Goal: Transaction & Acquisition: Purchase product/service

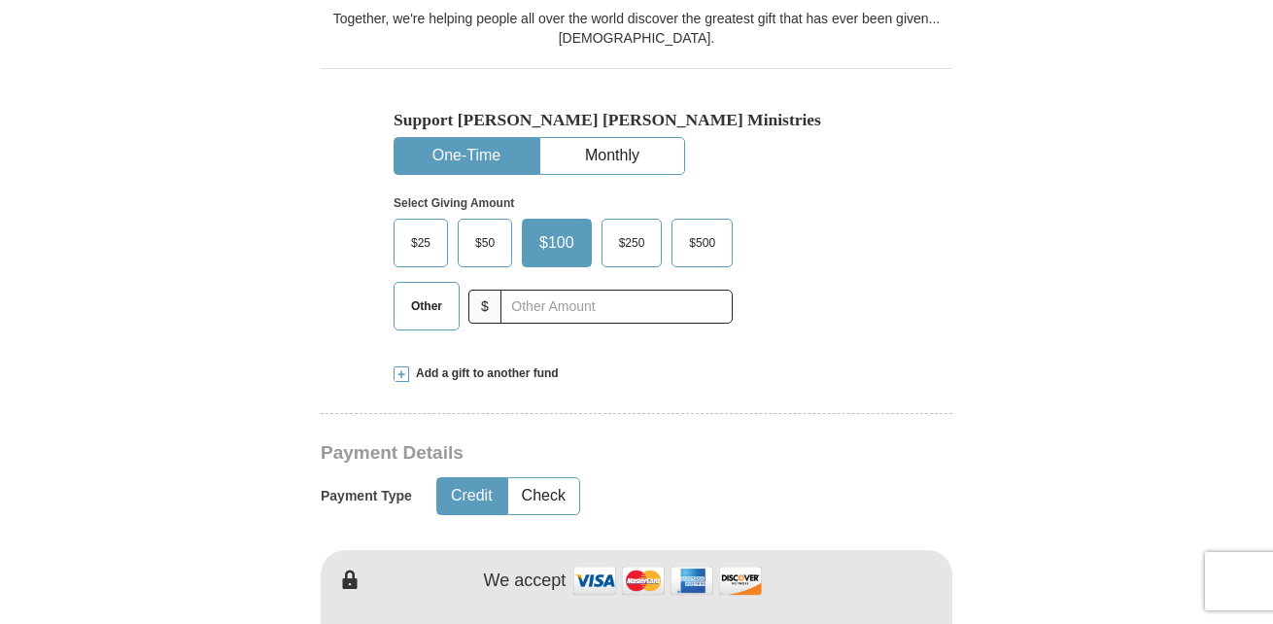
scroll to position [557, 0]
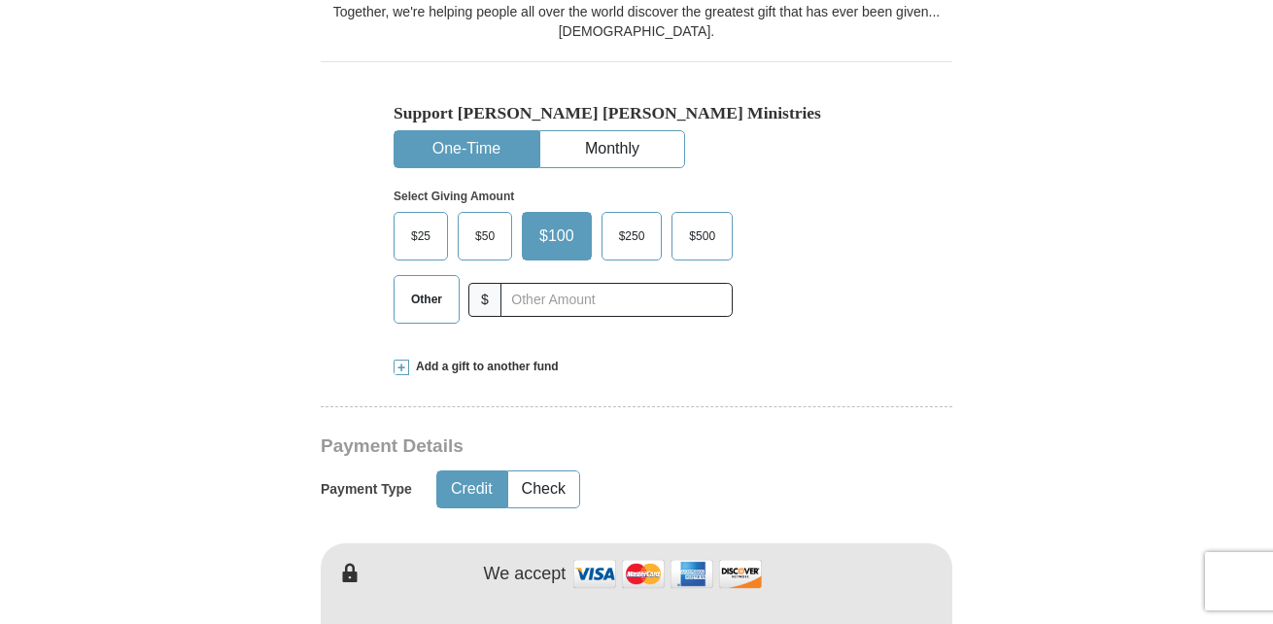
click at [430, 295] on span "Other" at bounding box center [426, 299] width 51 height 29
click at [0, 0] on input "Other" at bounding box center [0, 0] width 0 height 0
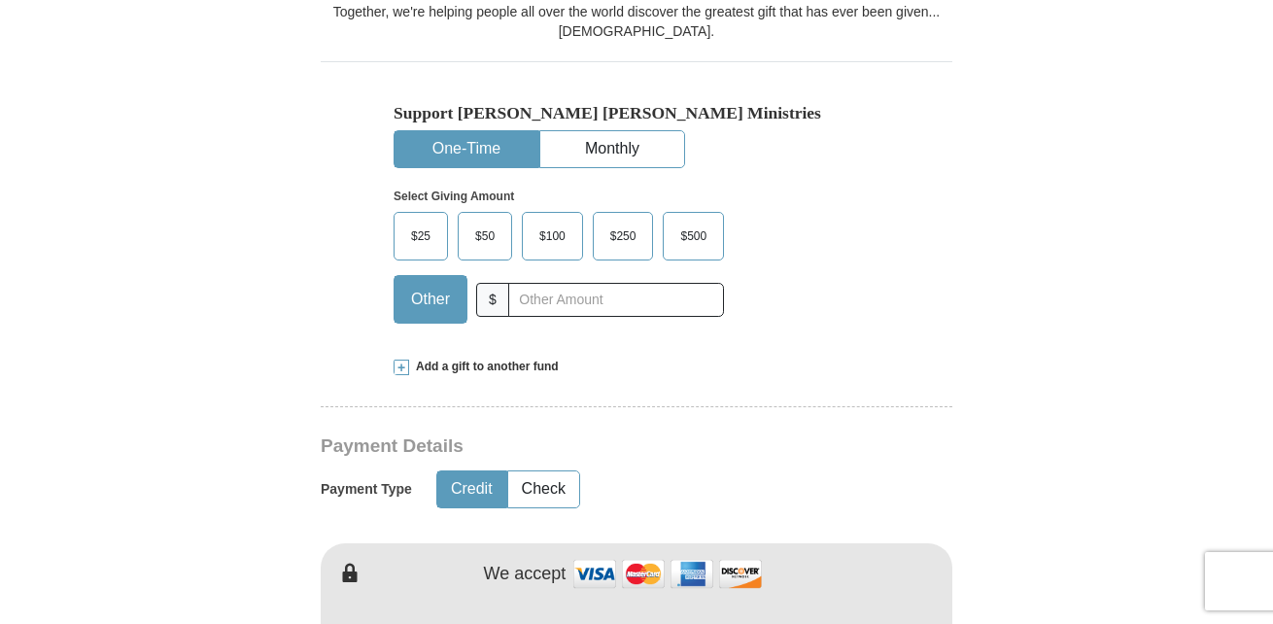
click at [402, 366] on span at bounding box center [402, 368] width 16 height 16
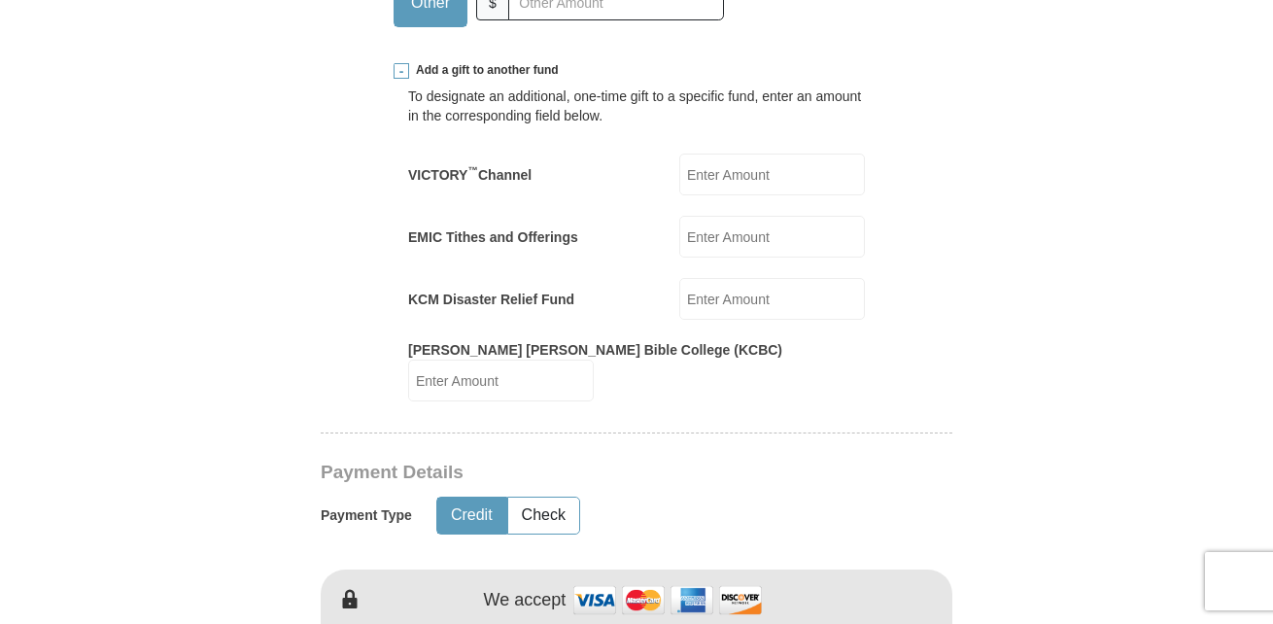
scroll to position [859, 0]
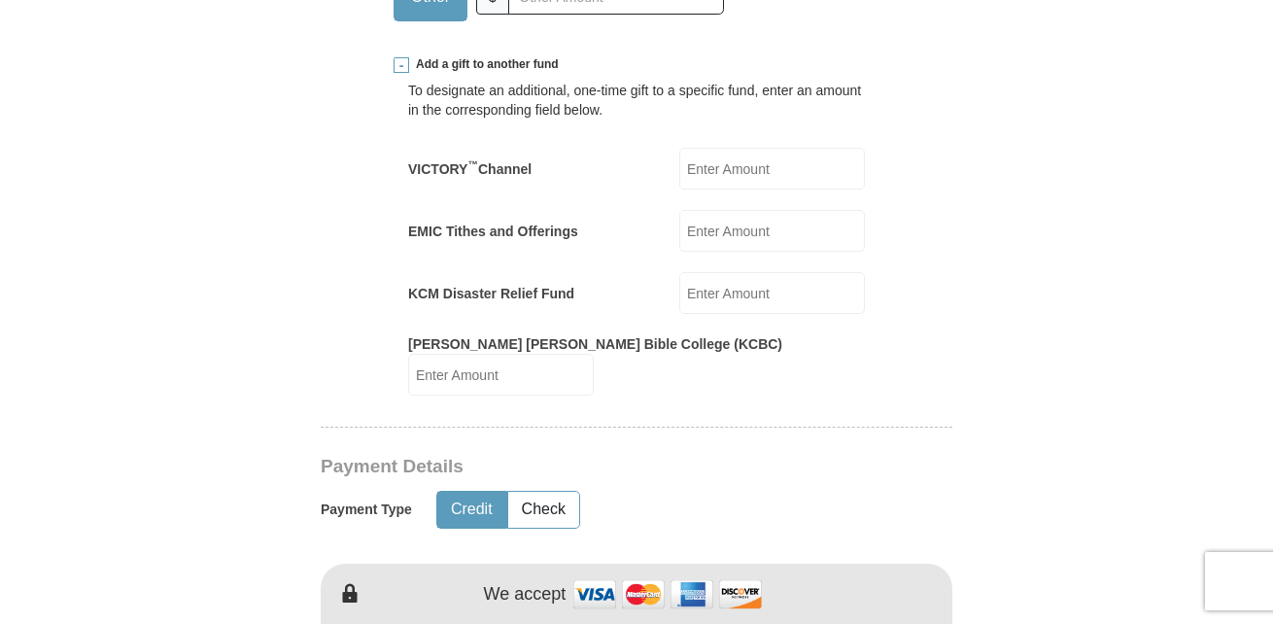
click at [765, 232] on input "EMIC Tithes and Offerings" at bounding box center [773, 231] width 186 height 42
type input "50.00"
click at [1016, 331] on form "Already have an account? Sign in for faster giving. Don't have an account? Crea…" at bounding box center [637, 587] width 1108 height 2738
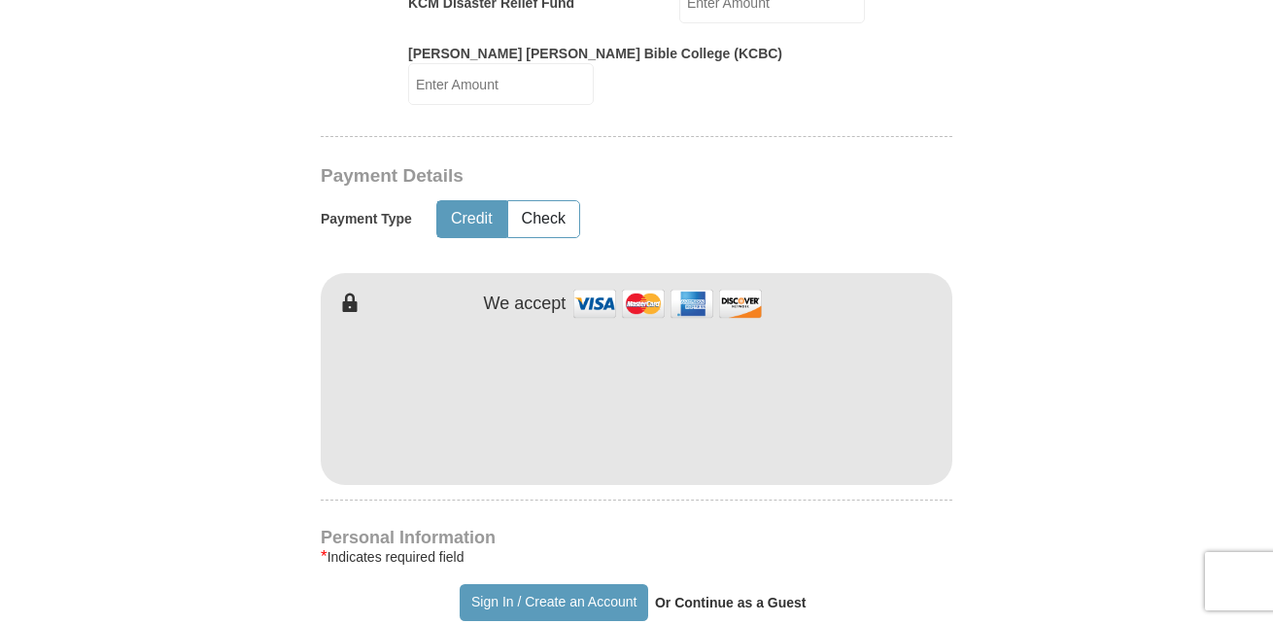
scroll to position [1182, 0]
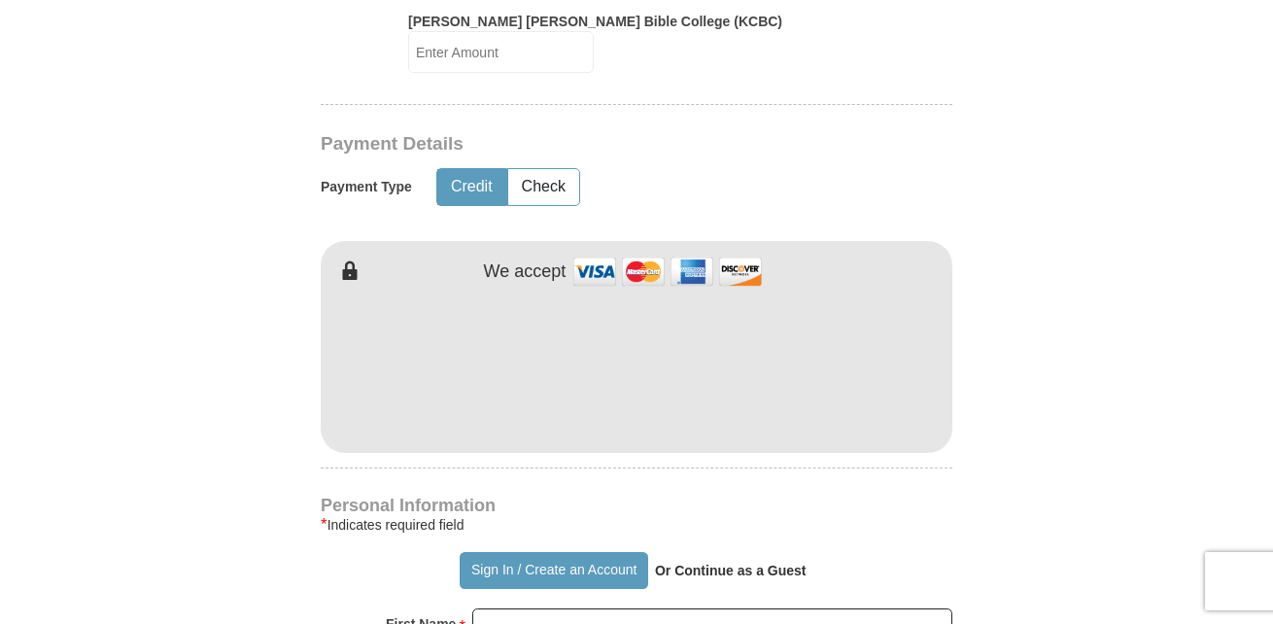
click at [1127, 319] on form "Already have an account? Sign in for faster giving. Don't have an account? Crea…" at bounding box center [637, 265] width 1108 height 2738
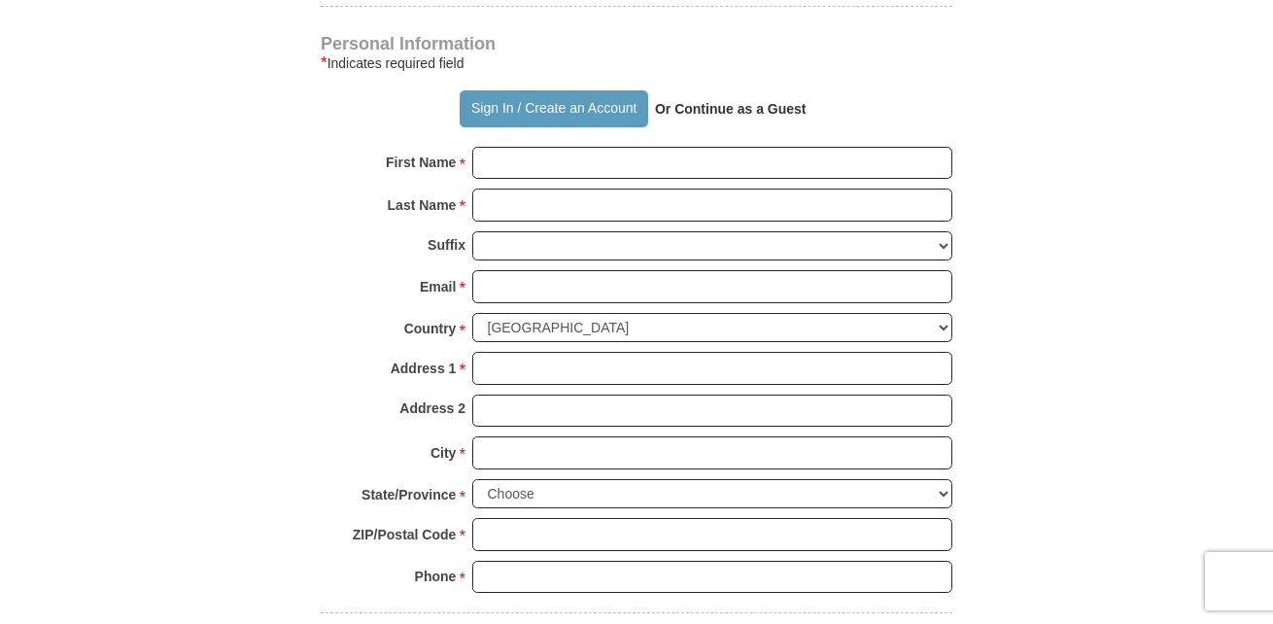
scroll to position [1668, 0]
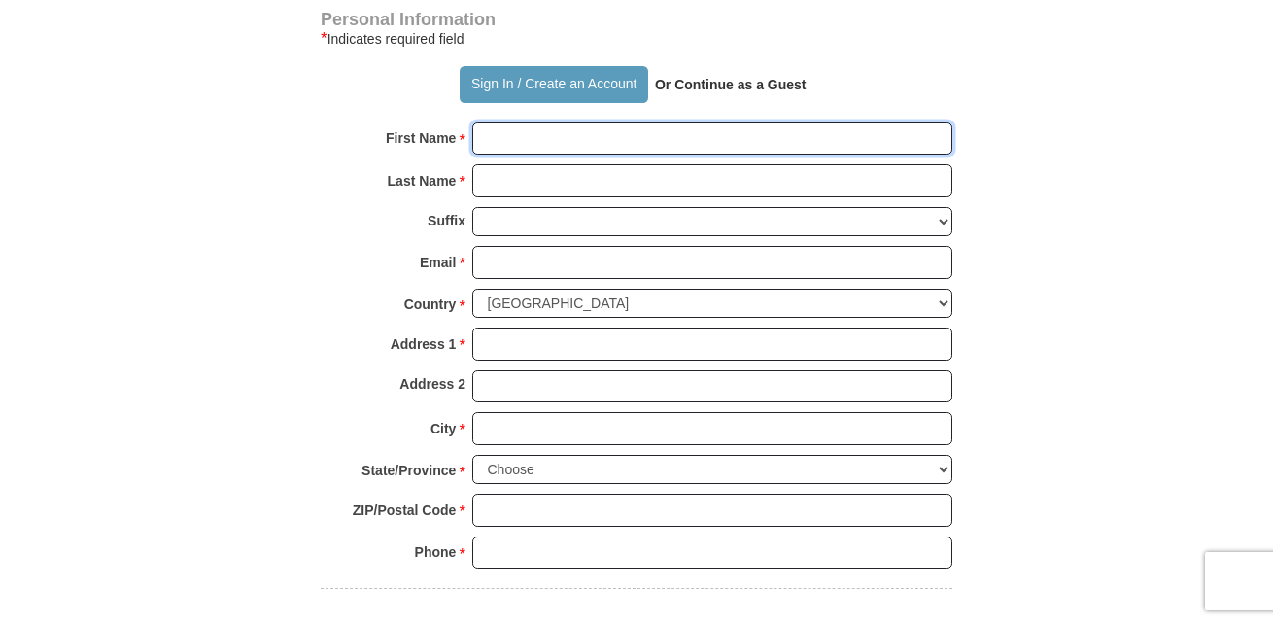
click at [494, 122] on input "First Name *" at bounding box center [712, 138] width 480 height 33
type input "Rioz/[PERSON_NAME]"
type input "25.00"
type input "Razzi"
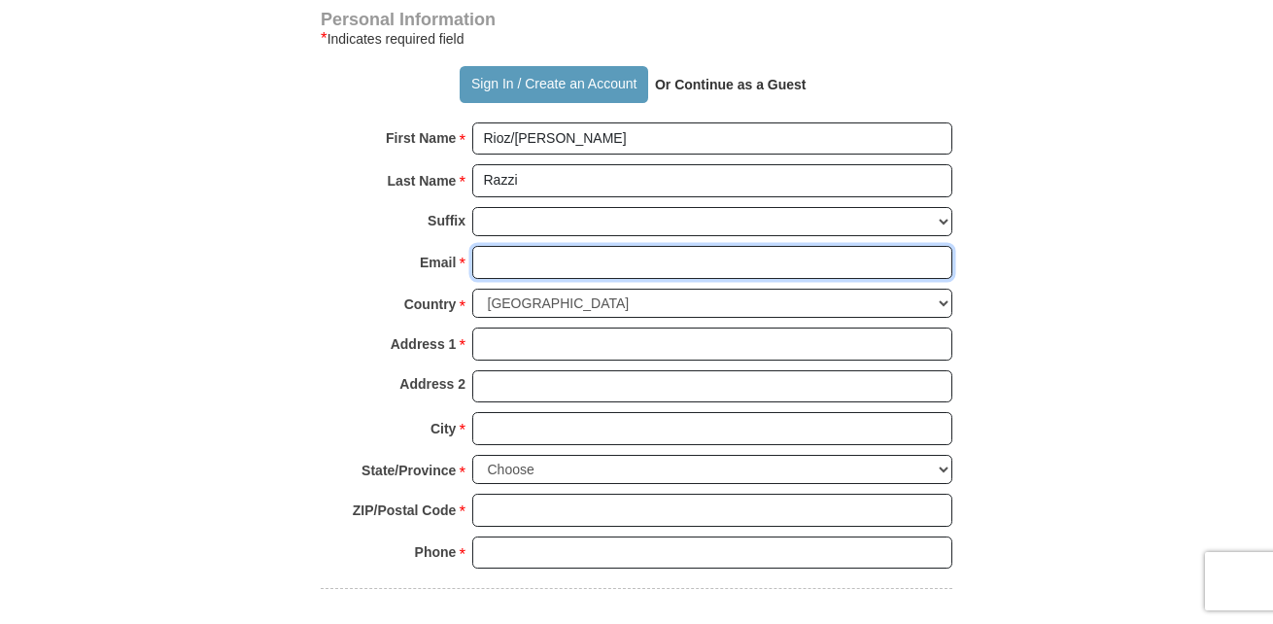
type input "[EMAIL_ADDRESS][DOMAIN_NAME]"
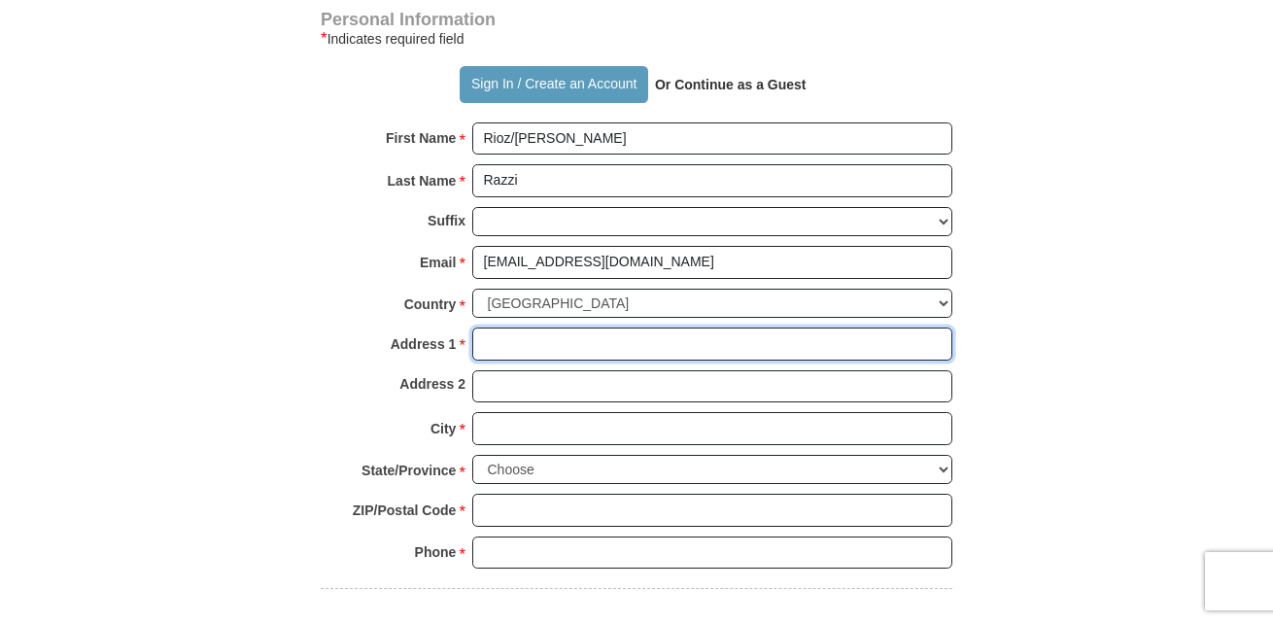
type input "[STREET_ADDRESS]"
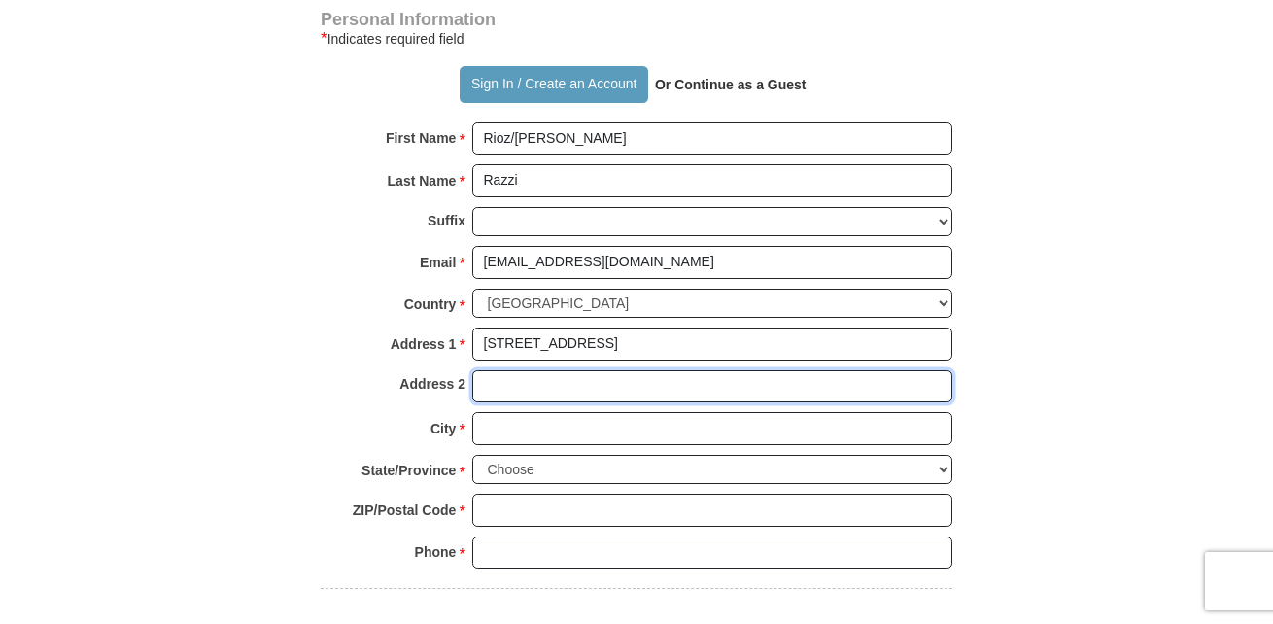
type input "[STREET_ADDRESS]"
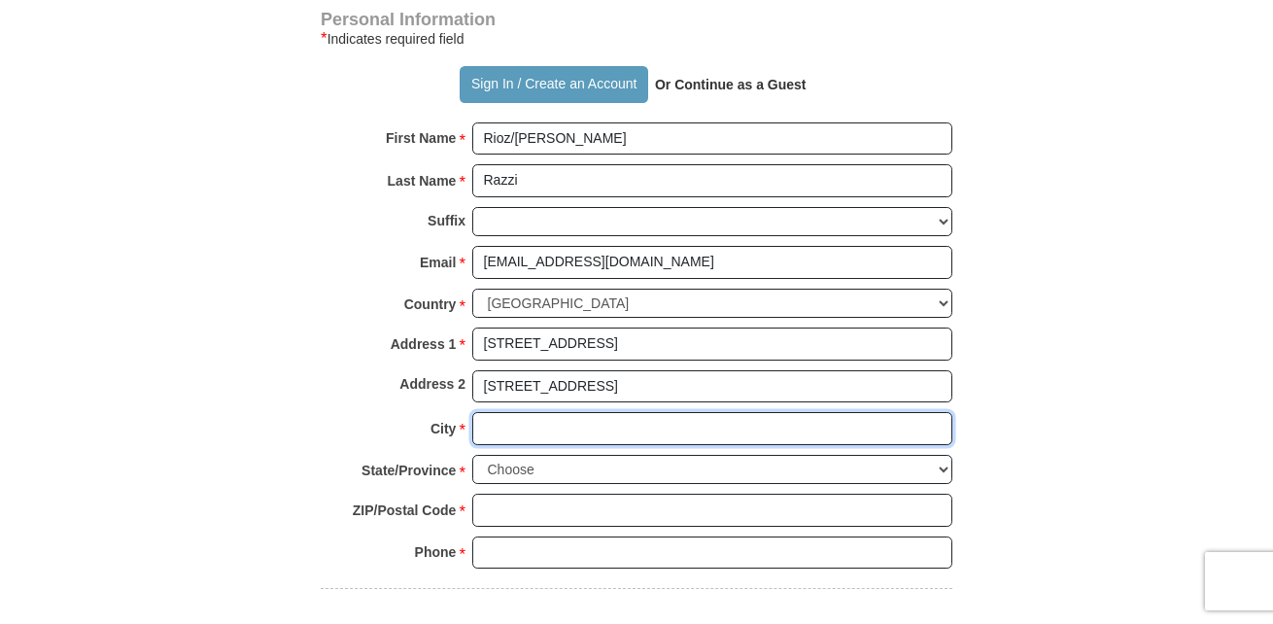
type input "Hialeah"
select select "FL"
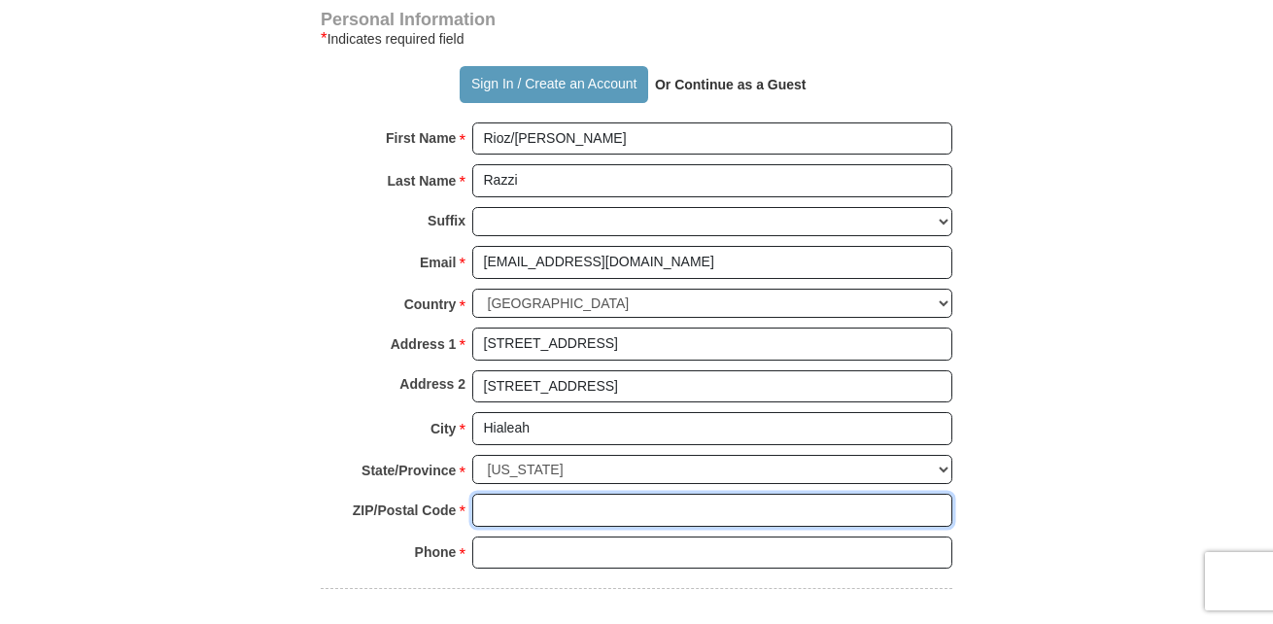
type input "33015"
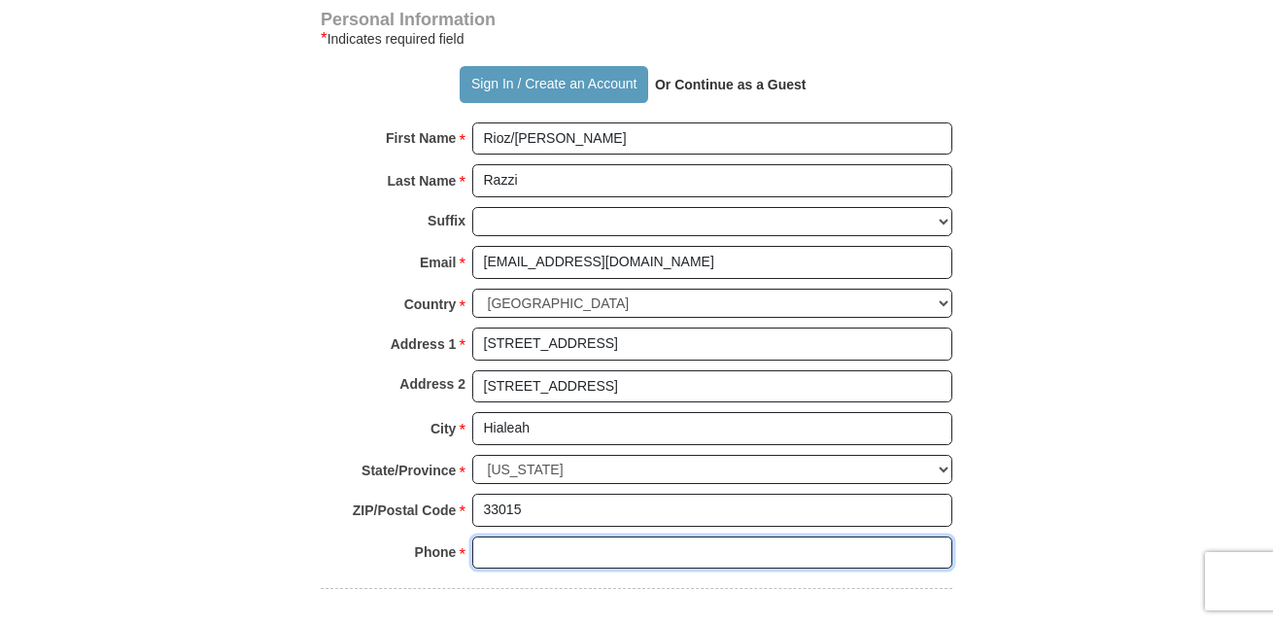
type input "[PHONE_NUMBER]"
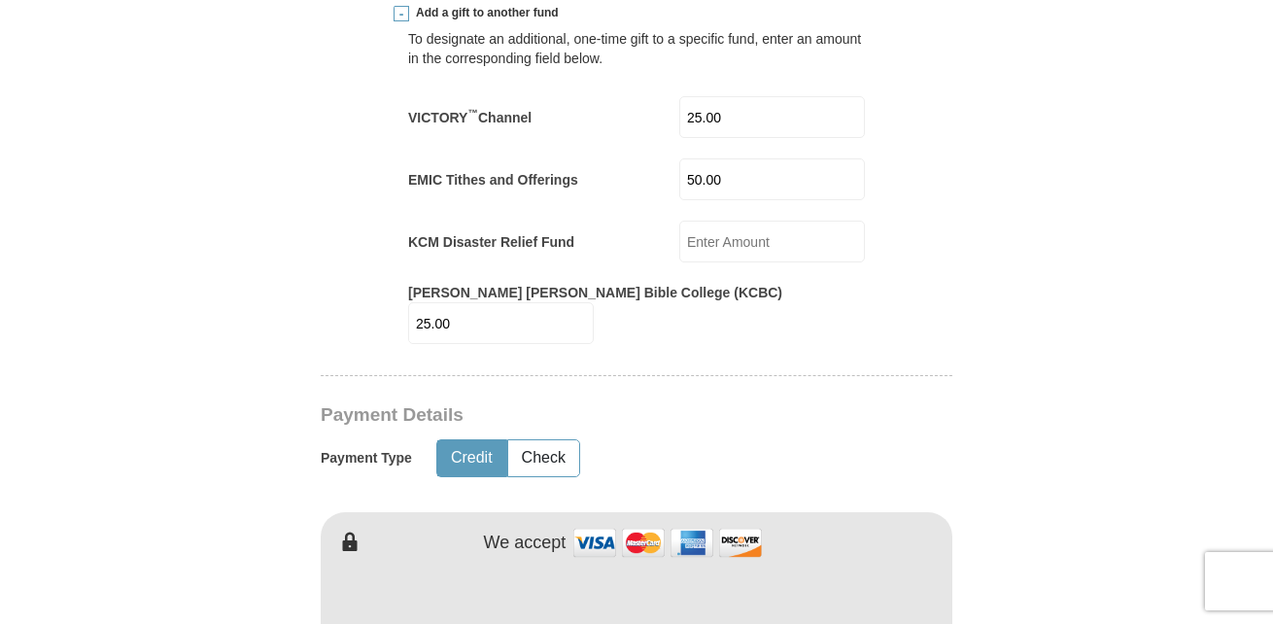
scroll to position [827, 0]
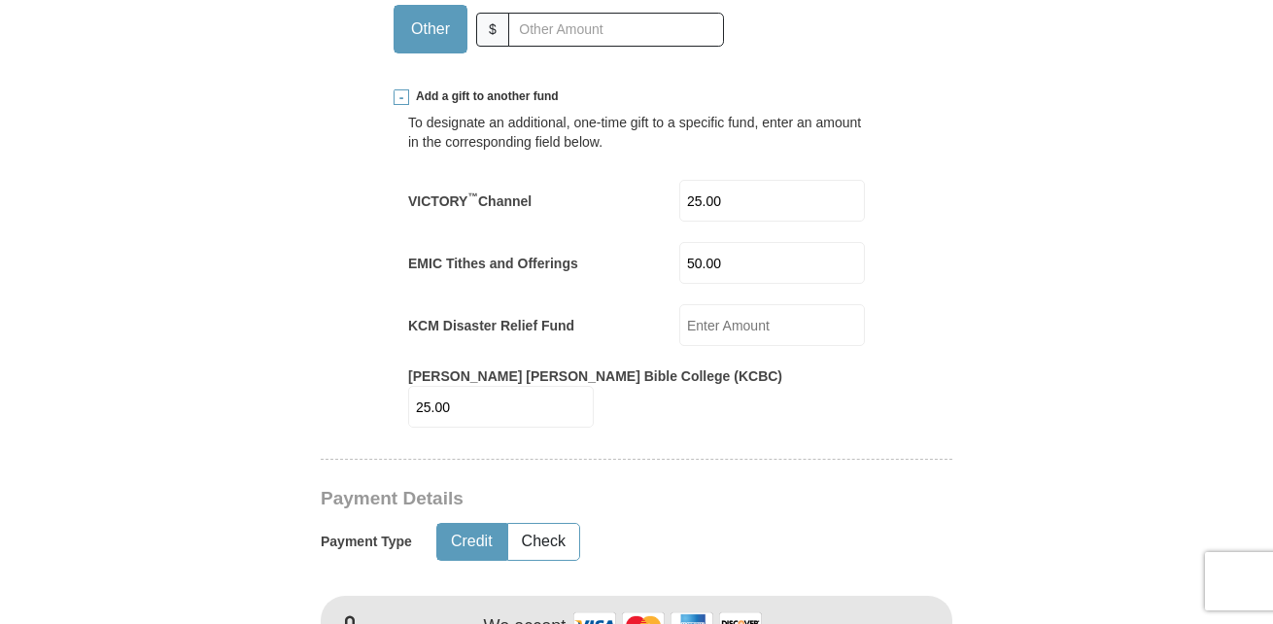
click at [743, 197] on input "25.00" at bounding box center [773, 201] width 186 height 42
type input "2"
click at [594, 386] on input "25.00" at bounding box center [501, 407] width 186 height 42
type input "2"
click at [977, 371] on form "Already have an account? Sign in for faster giving. Don't have an account? Crea…" at bounding box center [637, 620] width 1108 height 2738
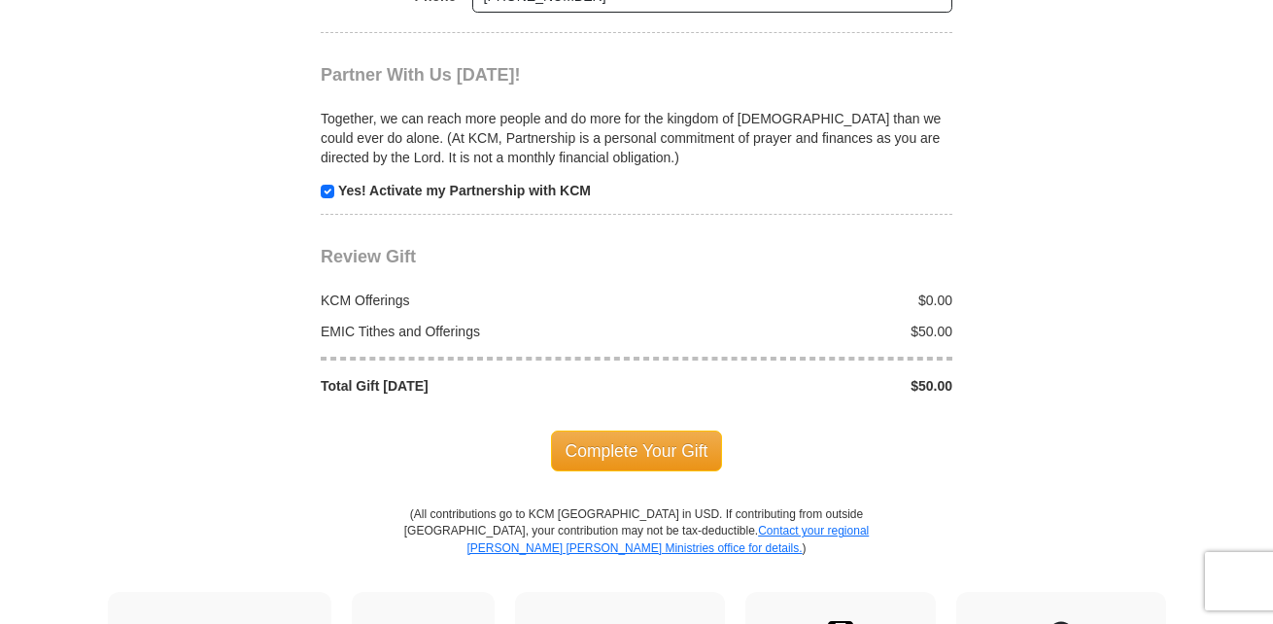
scroll to position [2250, 0]
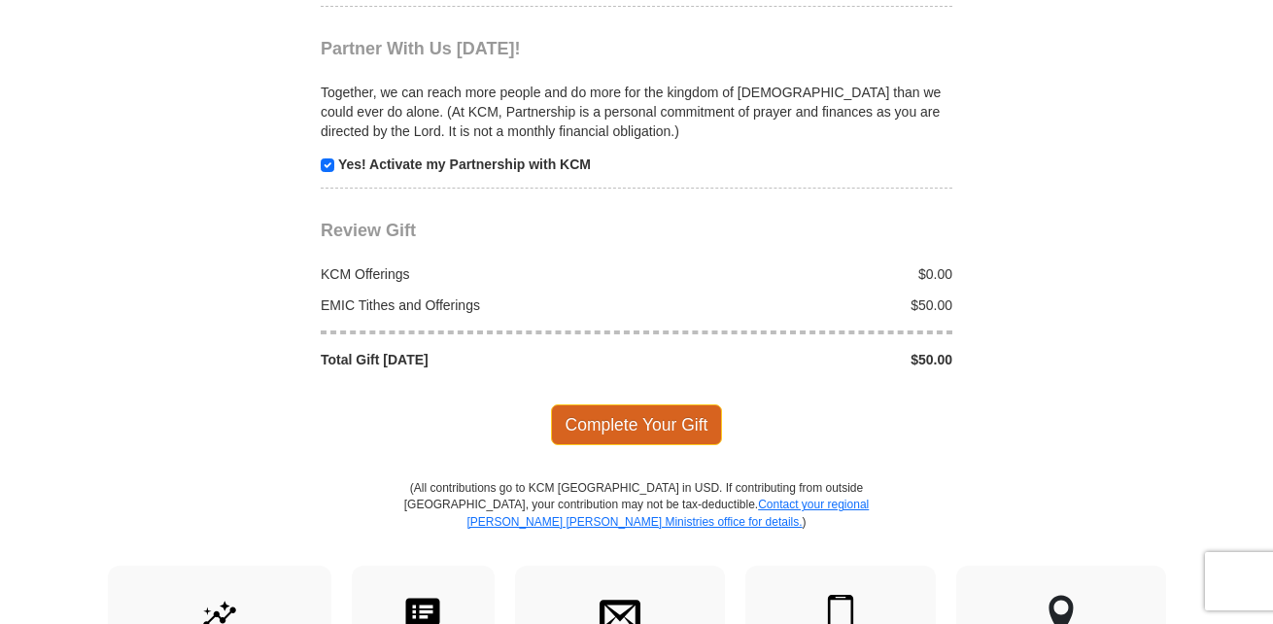
click at [656, 407] on span "Complete Your Gift" at bounding box center [637, 424] width 172 height 41
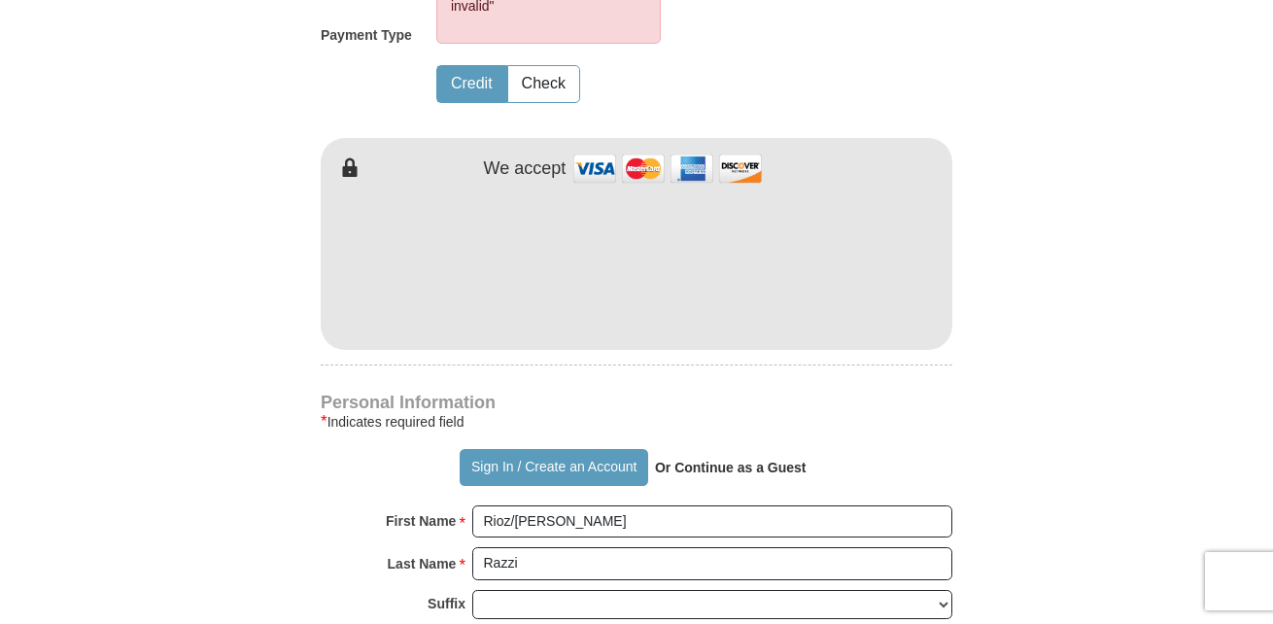
scroll to position [1277, 0]
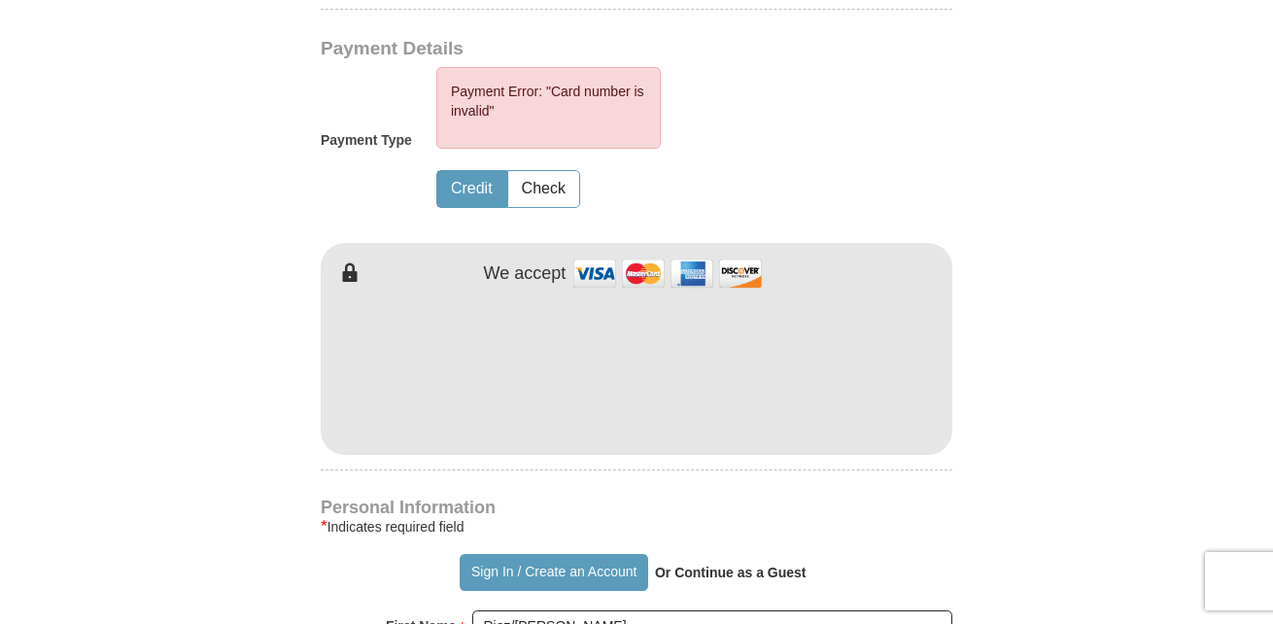
click at [1112, 227] on form "Already have an account? Sign in for faster giving. Don't have an account? Crea…" at bounding box center [637, 218] width 1108 height 2836
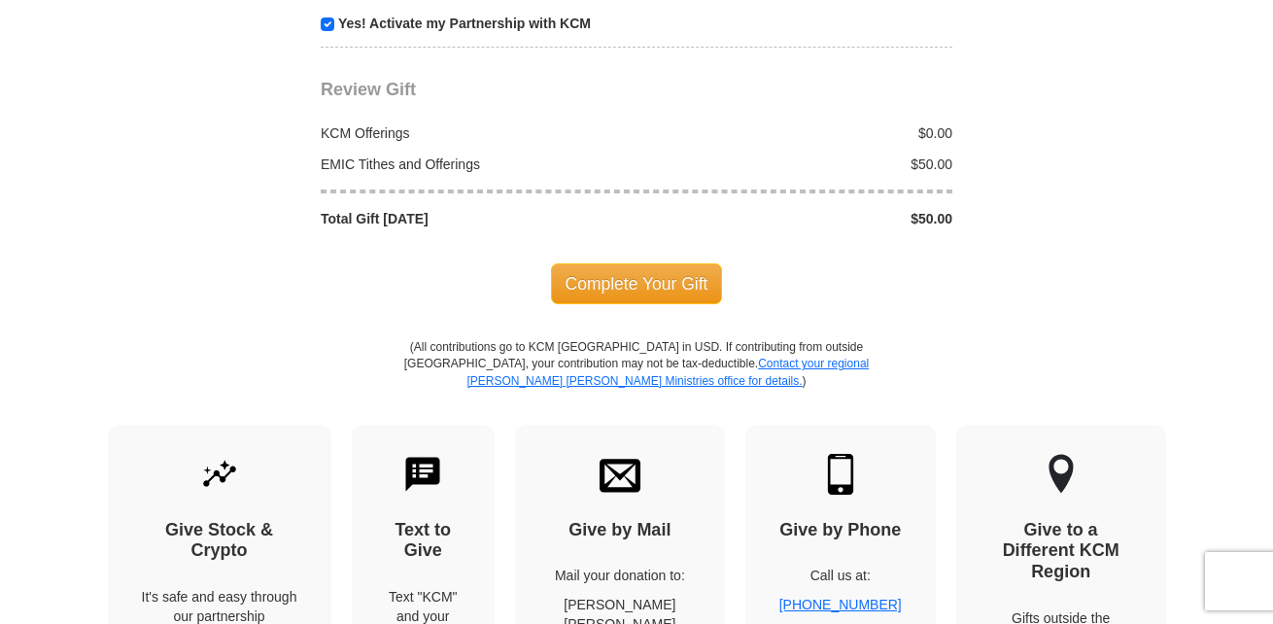
scroll to position [2462, 0]
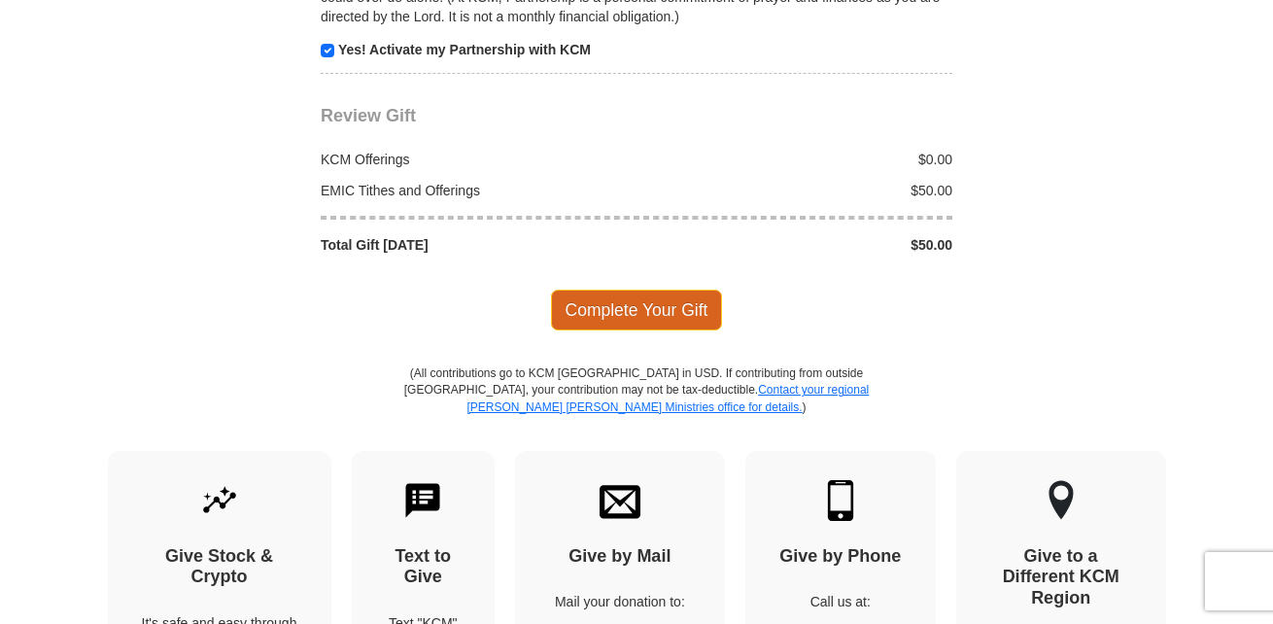
click at [671, 302] on span "Complete Your Gift" at bounding box center [637, 310] width 172 height 41
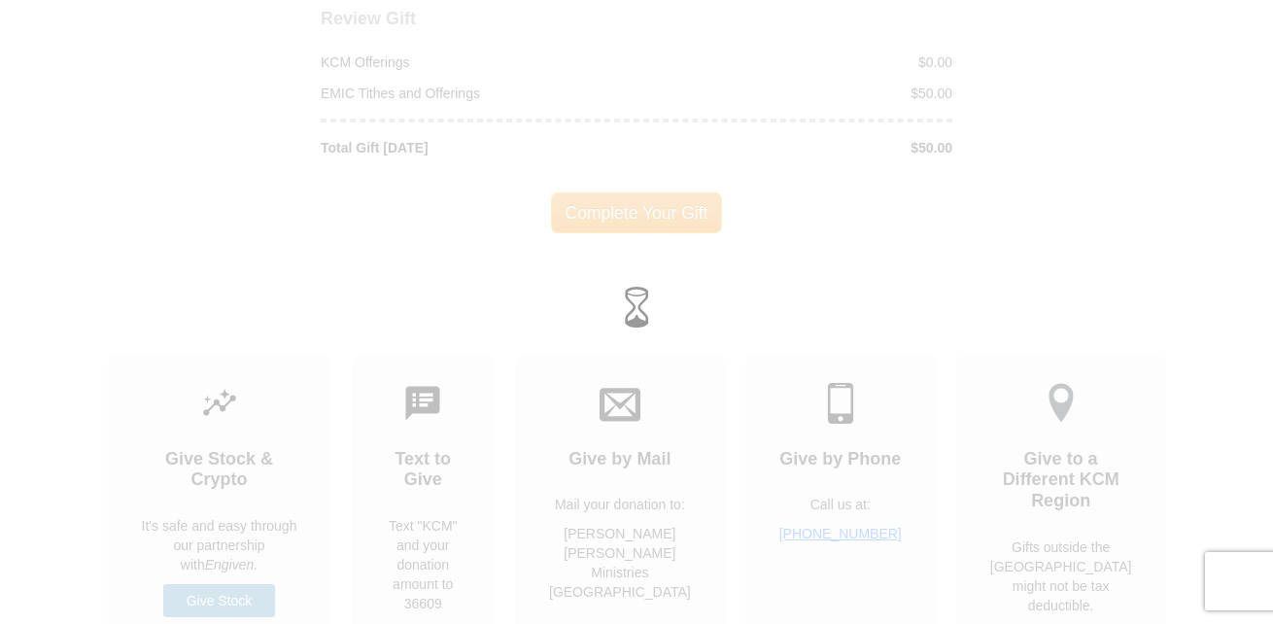
scroll to position [2365, 0]
